Goal: Task Accomplishment & Management: Manage account settings

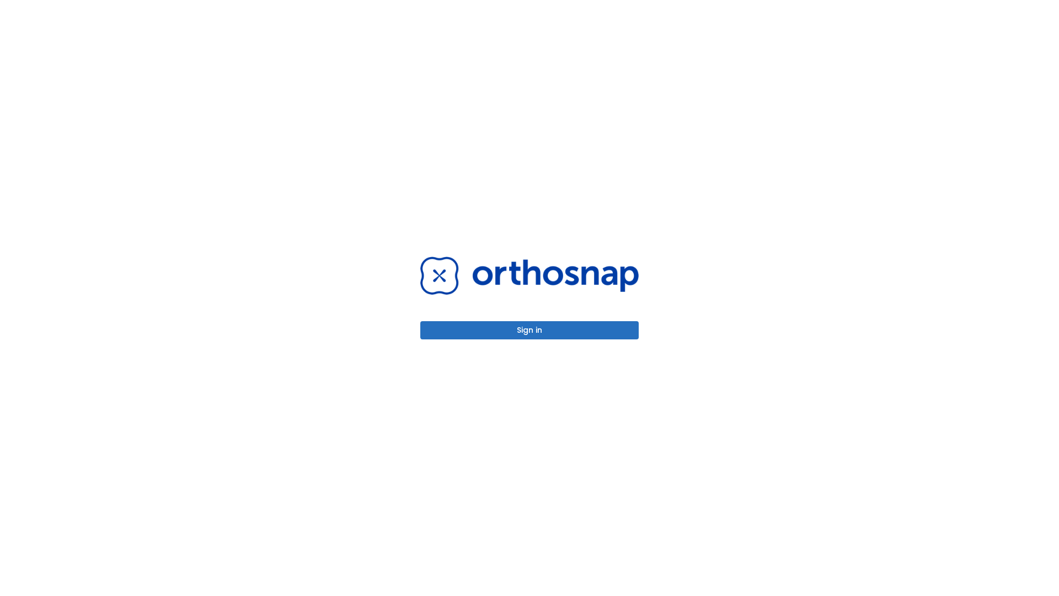
click at [529, 330] on button "Sign in" at bounding box center [529, 330] width 218 height 18
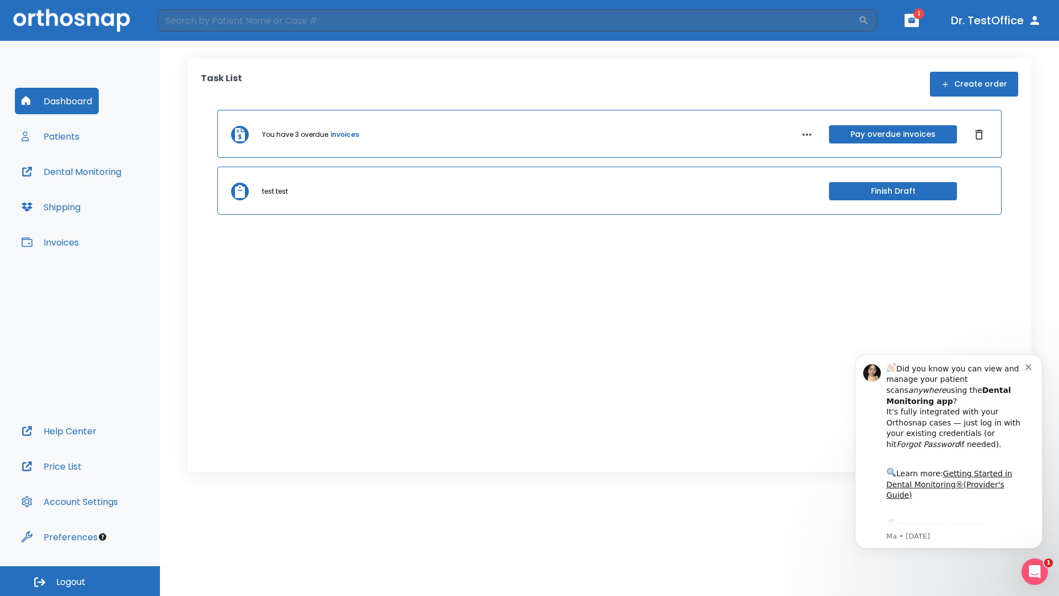
click at [80, 581] on span "Logout" at bounding box center [70, 582] width 29 height 12
